Goal: Check status

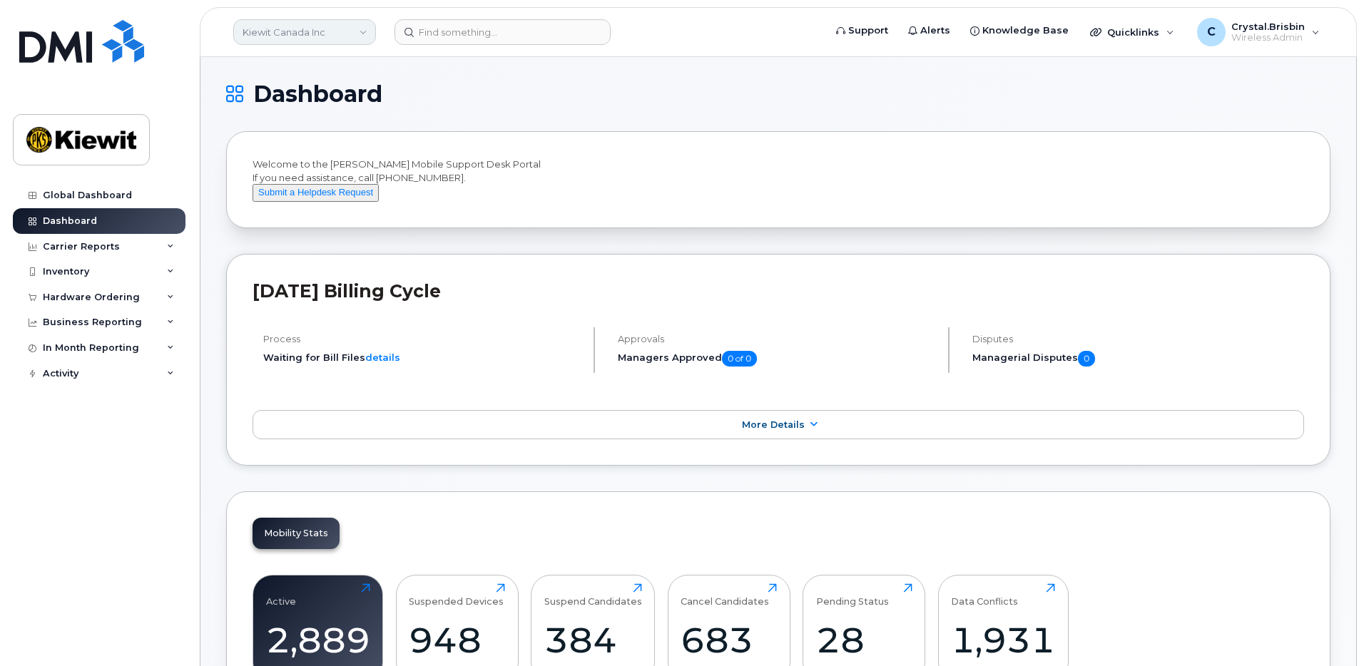
click at [344, 39] on link "Kiewit Canada Inc" at bounding box center [304, 32] width 143 height 26
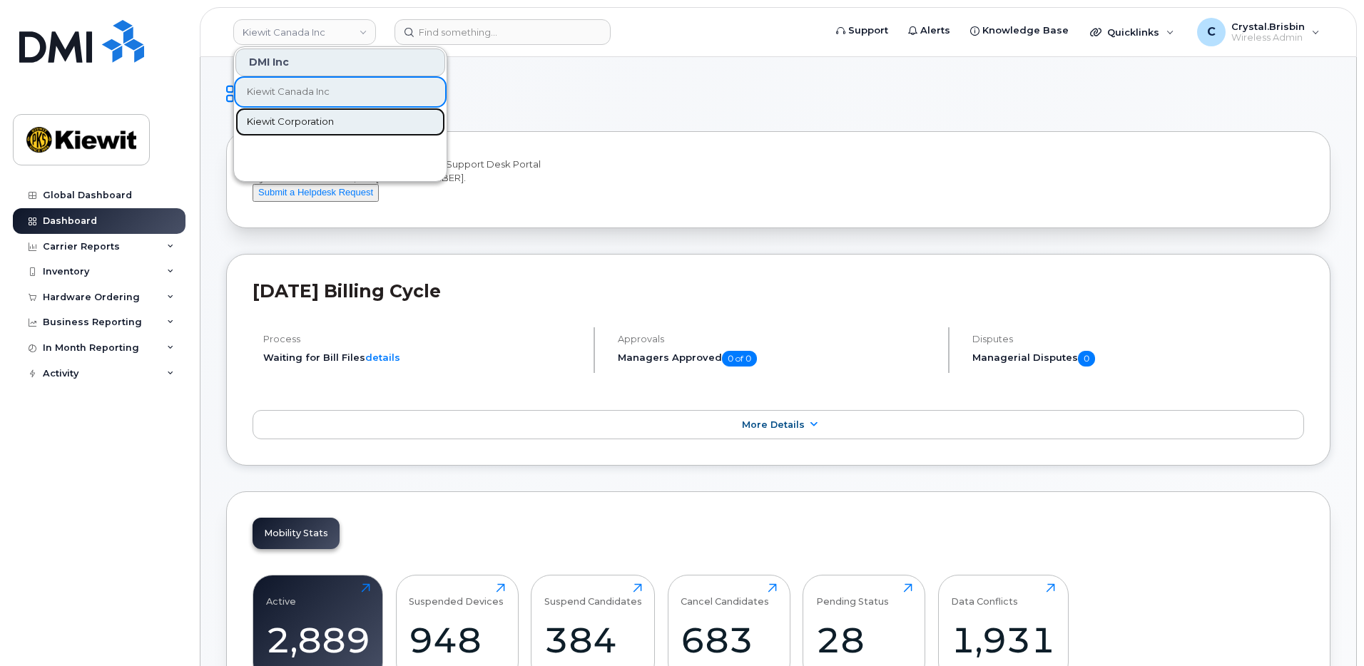
click at [277, 123] on span "Kiewit Corporation" at bounding box center [290, 122] width 87 height 14
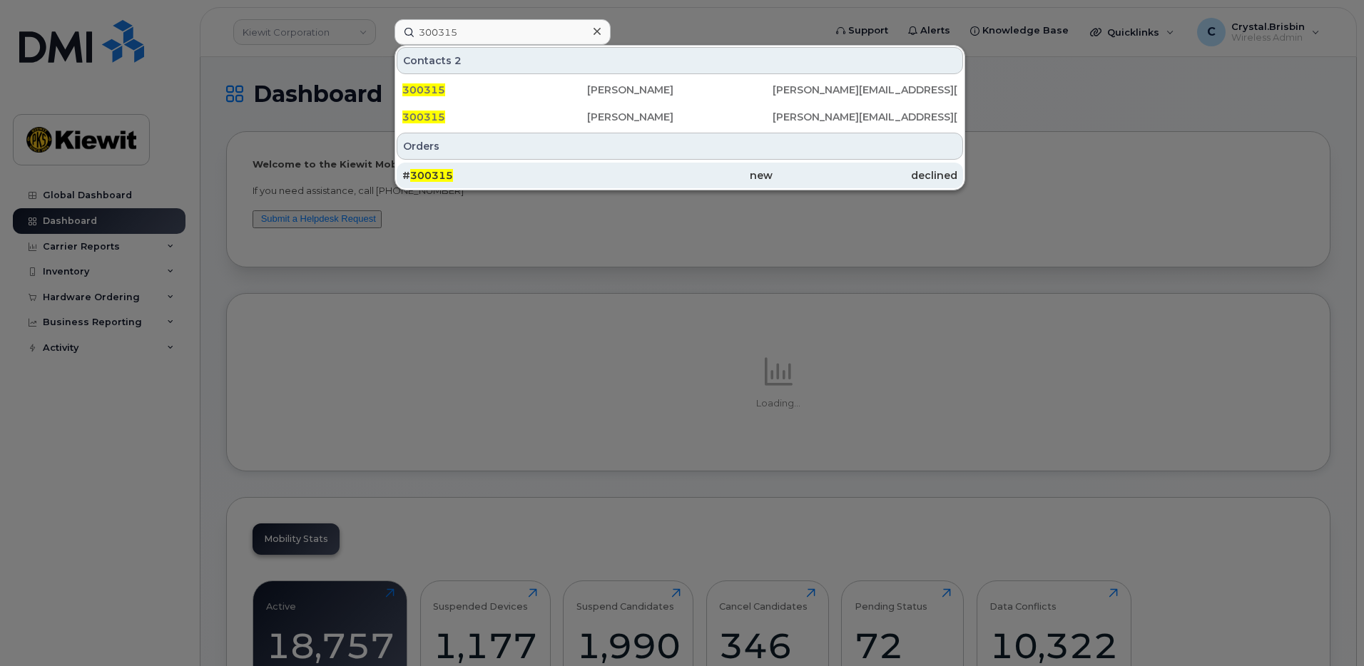
type input "300315"
click at [454, 170] on div "# 300315" at bounding box center [494, 175] width 185 height 14
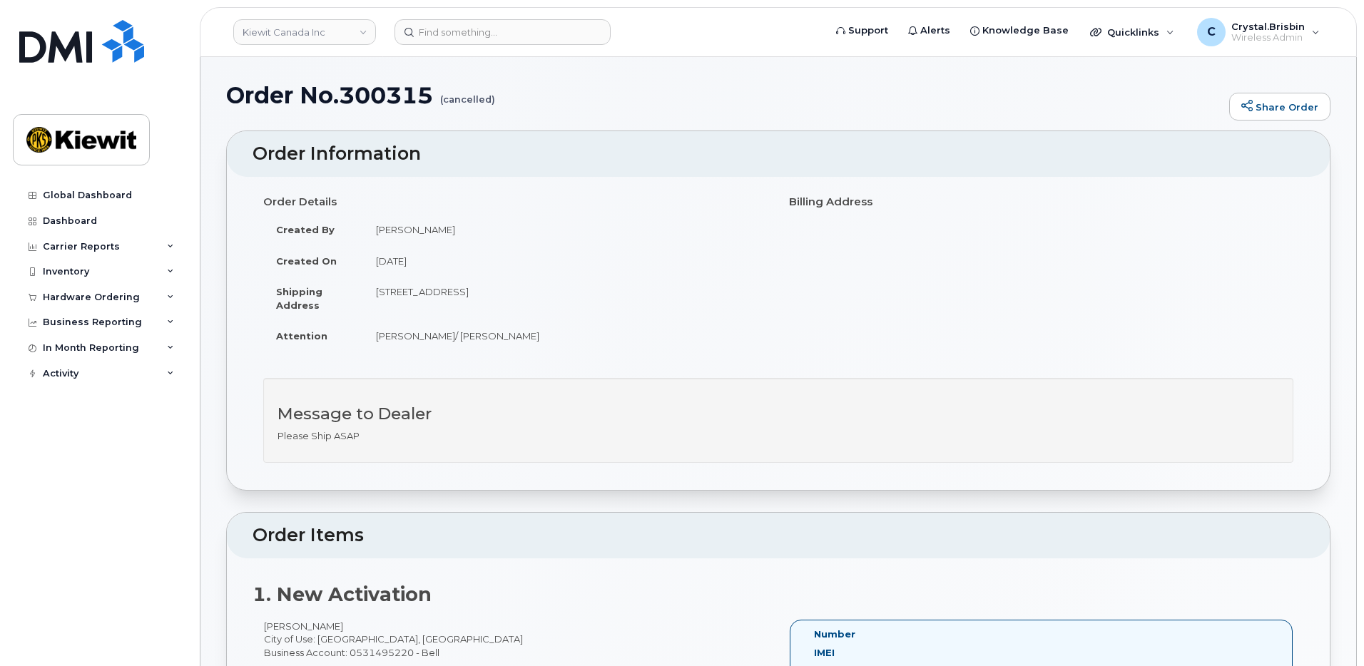
click at [390, 102] on h1 "Order No.300315 (cancelled)" at bounding box center [724, 95] width 996 height 25
copy h1 "300315"
